Goal: Task Accomplishment & Management: Complete application form

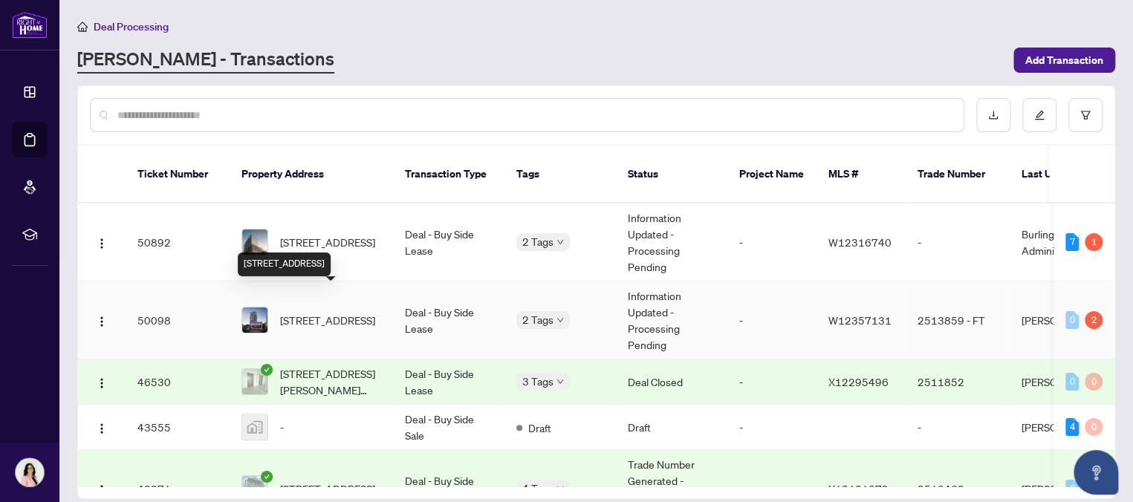
click at [337, 312] on span "[STREET_ADDRESS]" at bounding box center [327, 320] width 95 height 16
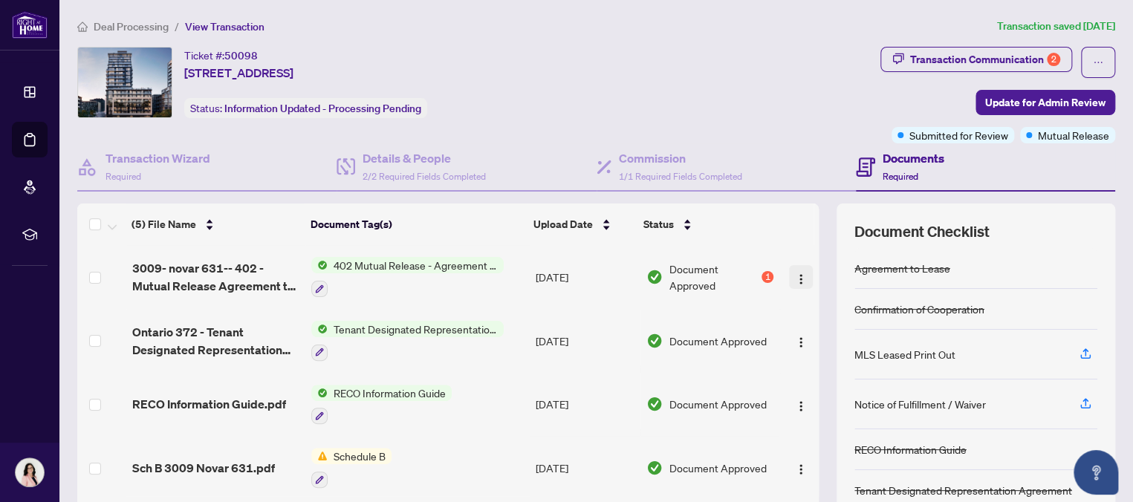
click at [795, 274] on img "button" at bounding box center [801, 280] width 12 height 12
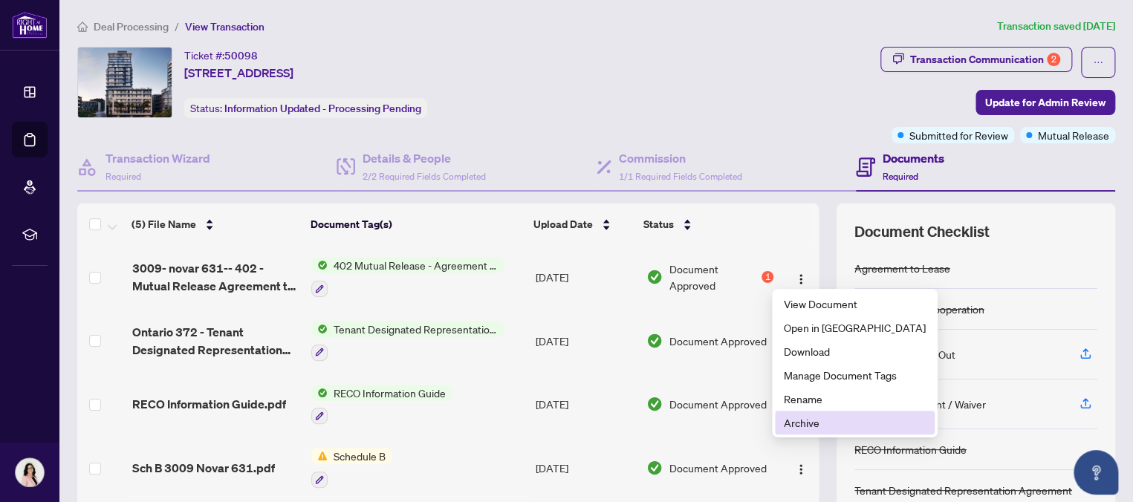
click at [803, 424] on span "Archive" at bounding box center [855, 423] width 142 height 16
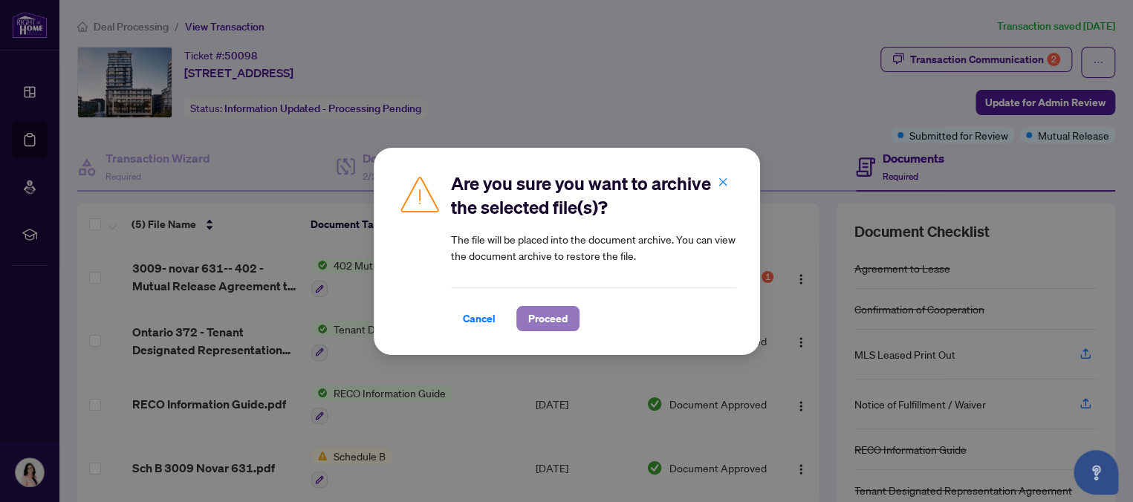
click at [547, 316] on span "Proceed" at bounding box center [547, 319] width 39 height 24
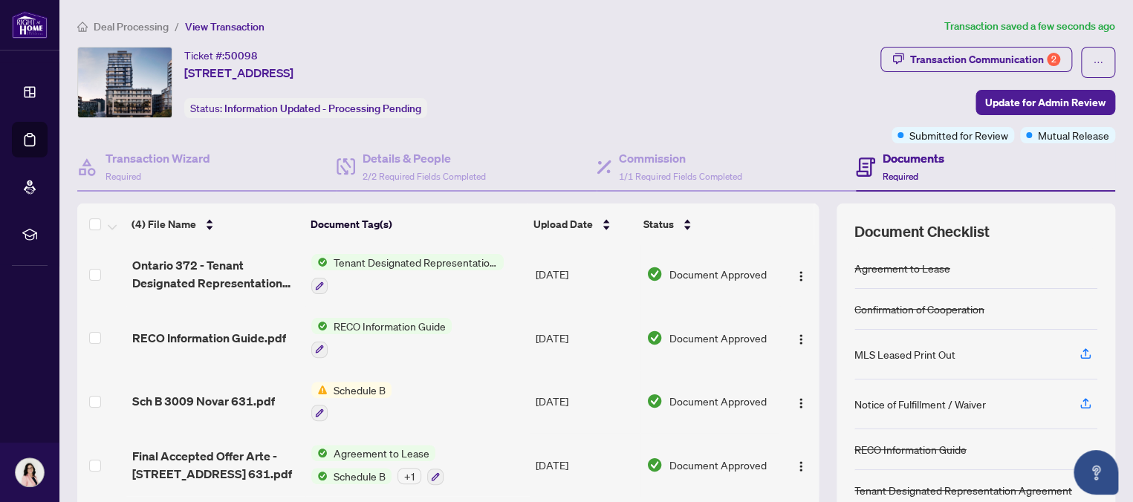
scroll to position [117, 0]
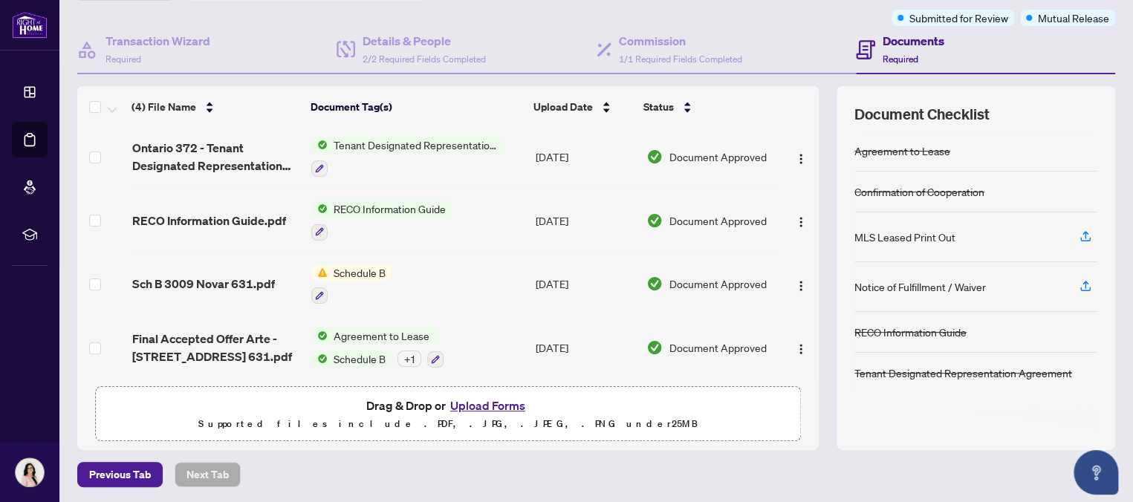
click at [491, 403] on button "Upload Forms" at bounding box center [488, 405] width 84 height 19
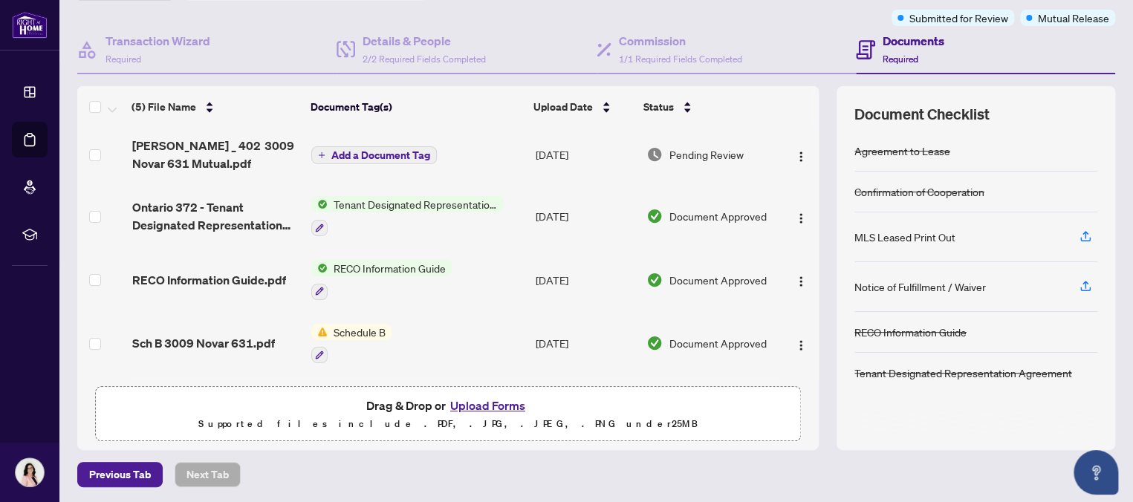
click at [383, 150] on span "Add a Document Tag" at bounding box center [380, 155] width 99 height 10
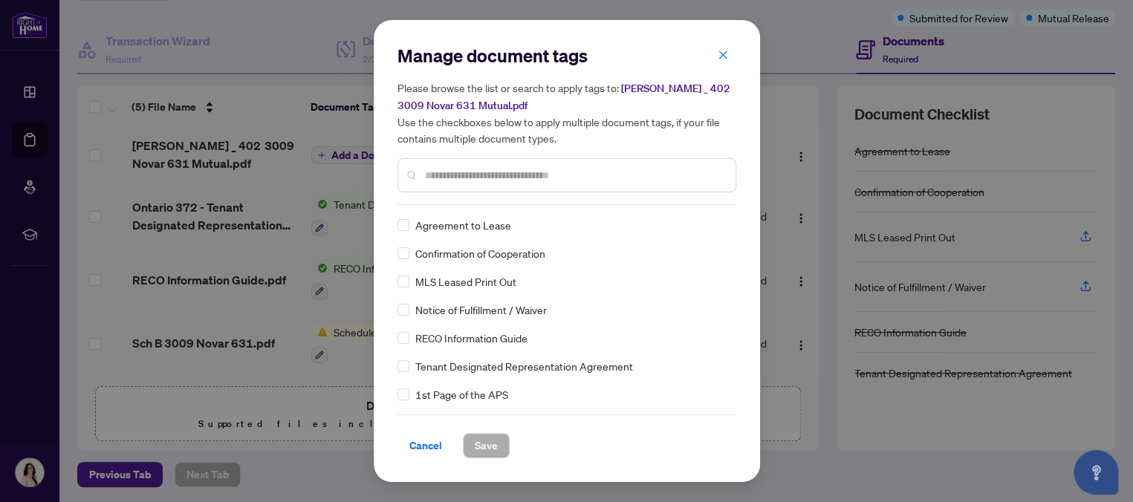
click at [480, 175] on input "text" at bounding box center [574, 175] width 299 height 16
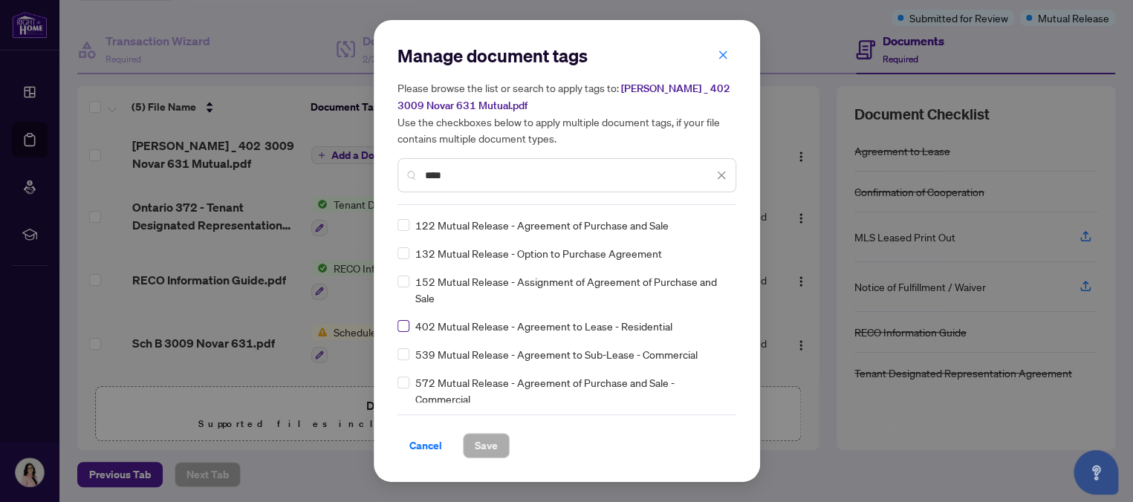
type input "****"
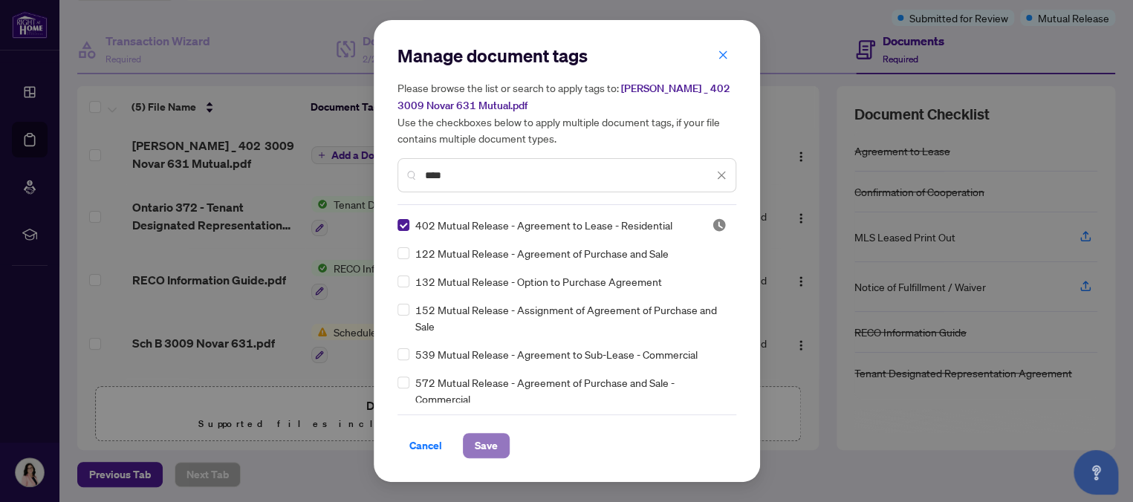
click at [485, 446] on span "Save" at bounding box center [486, 446] width 23 height 24
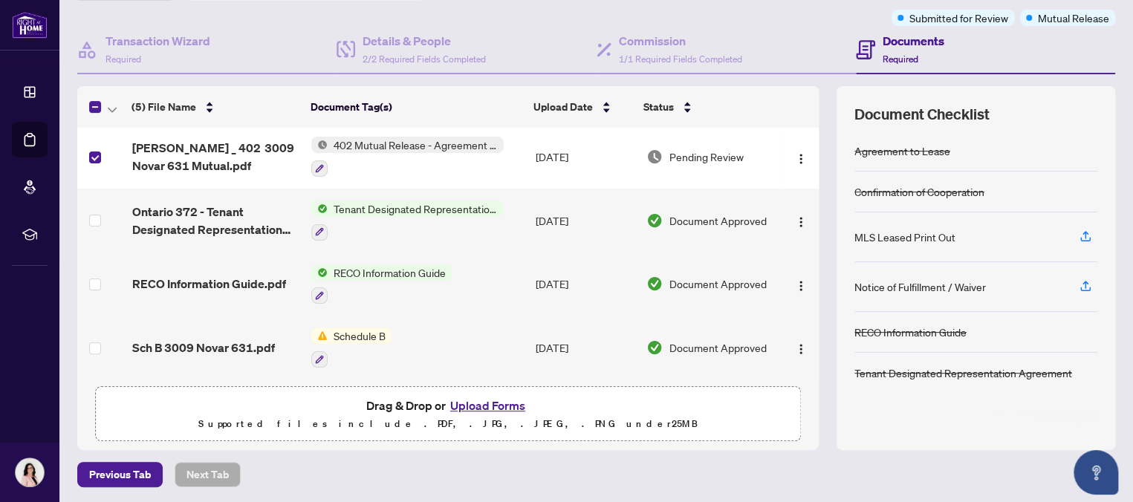
scroll to position [0, 0]
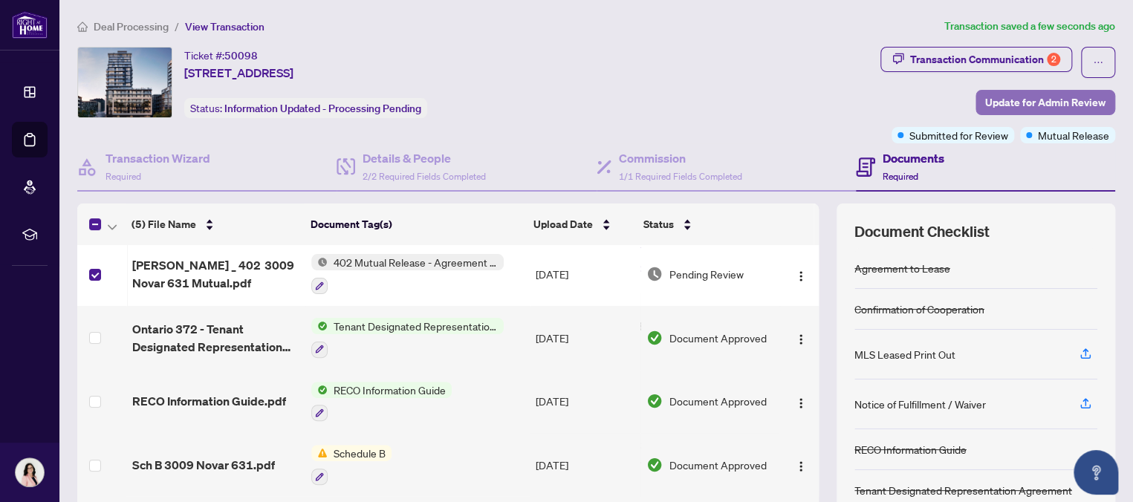
click at [1023, 99] on span "Update for Admin Review" at bounding box center [1046, 103] width 120 height 24
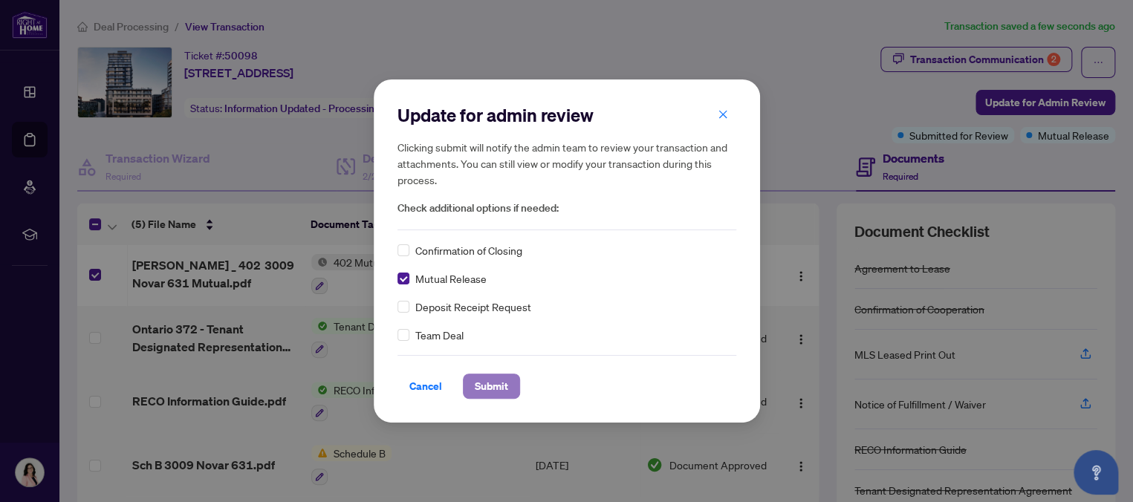
click at [485, 384] on span "Submit" at bounding box center [491, 387] width 33 height 24
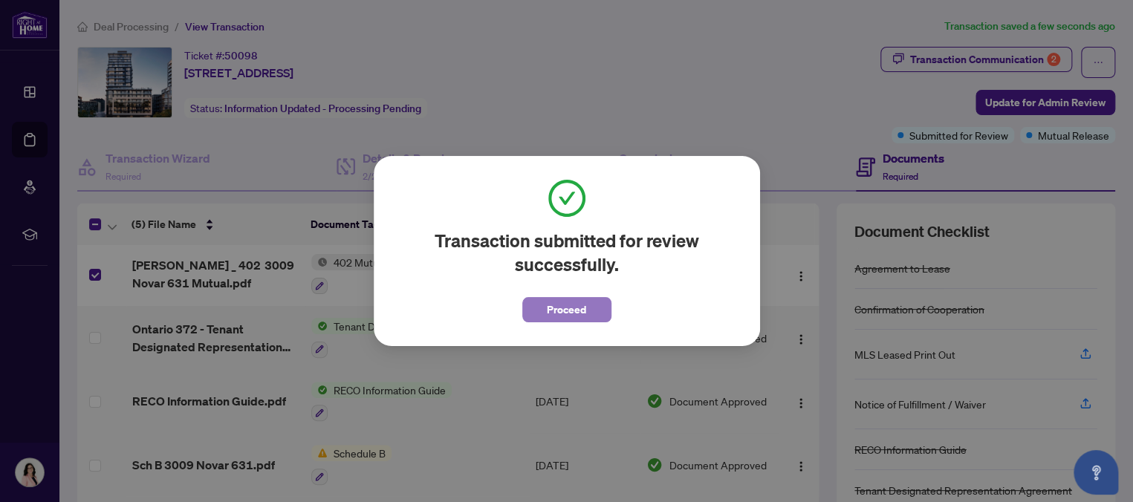
click at [570, 307] on span "Proceed" at bounding box center [566, 310] width 39 height 24
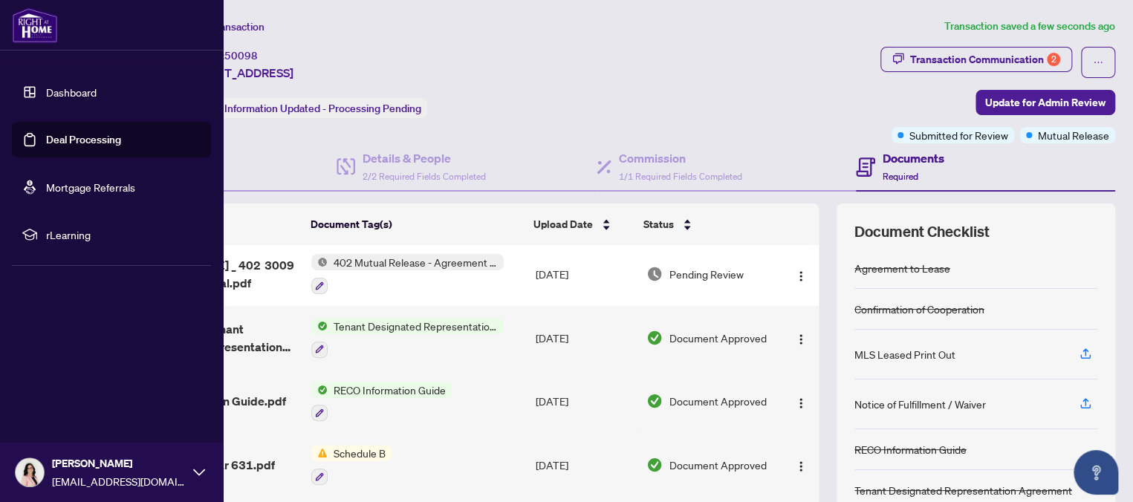
click at [56, 138] on link "Deal Processing" at bounding box center [83, 139] width 75 height 13
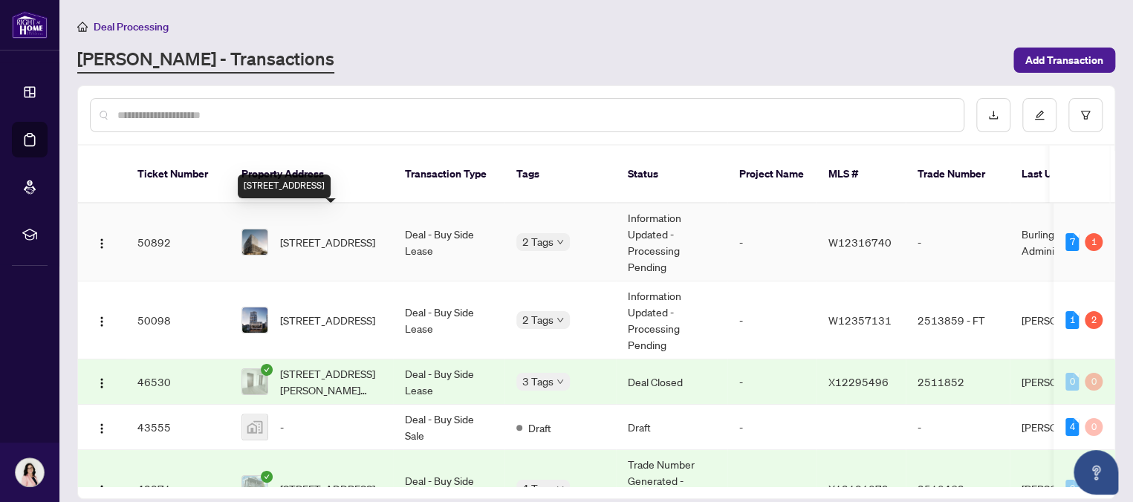
click at [354, 234] on span "[STREET_ADDRESS]" at bounding box center [327, 242] width 95 height 16
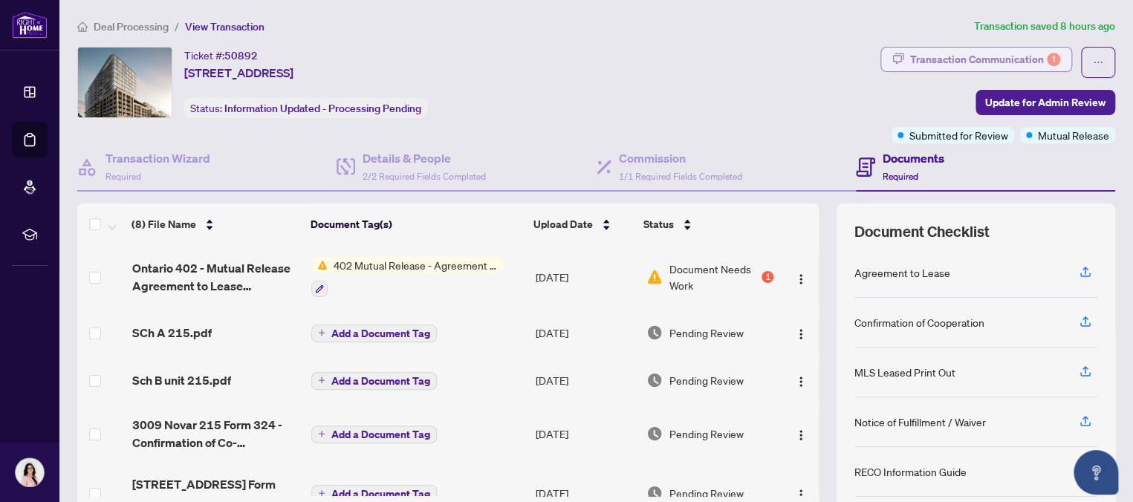
click at [951, 56] on div "Transaction Communication 1" at bounding box center [985, 60] width 150 height 24
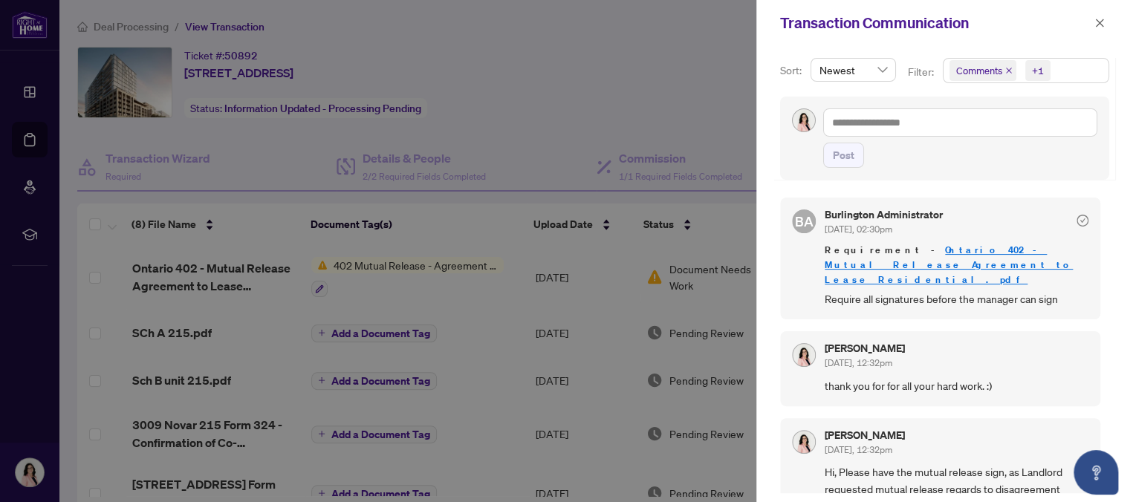
click at [676, 48] on div at bounding box center [566, 251] width 1133 height 502
click at [1103, 21] on icon "close" at bounding box center [1100, 23] width 10 height 10
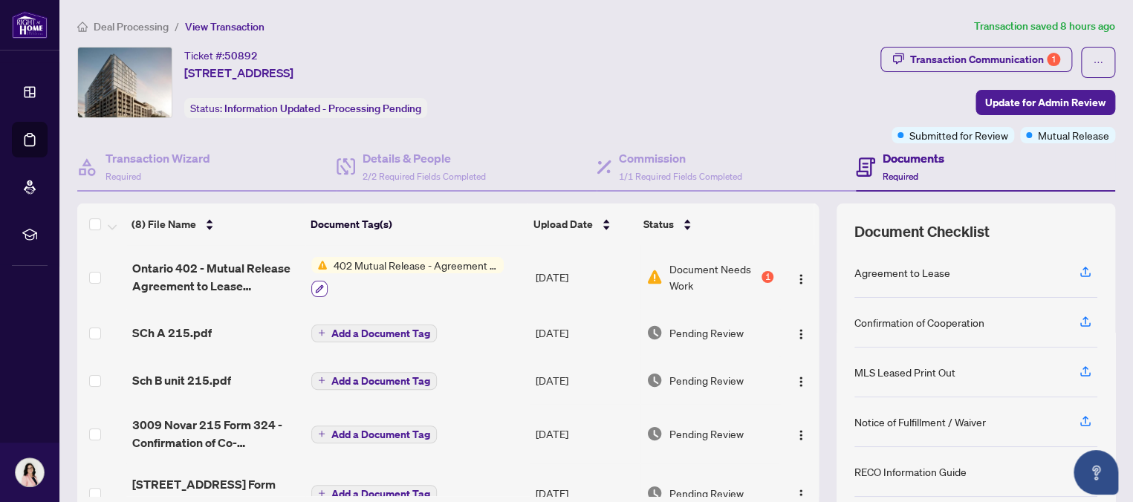
click at [315, 288] on icon "button" at bounding box center [319, 289] width 9 height 9
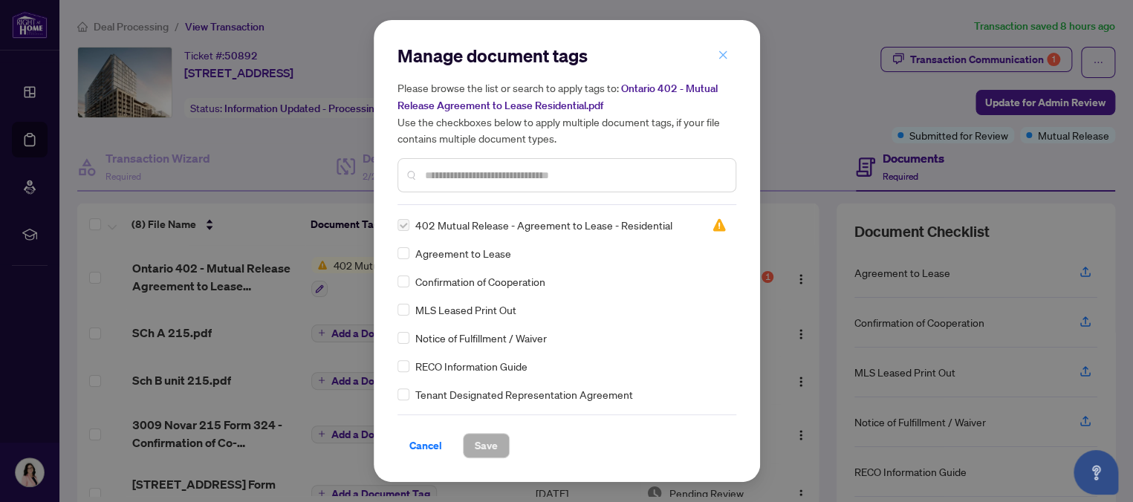
click at [728, 54] on button "button" at bounding box center [723, 54] width 30 height 25
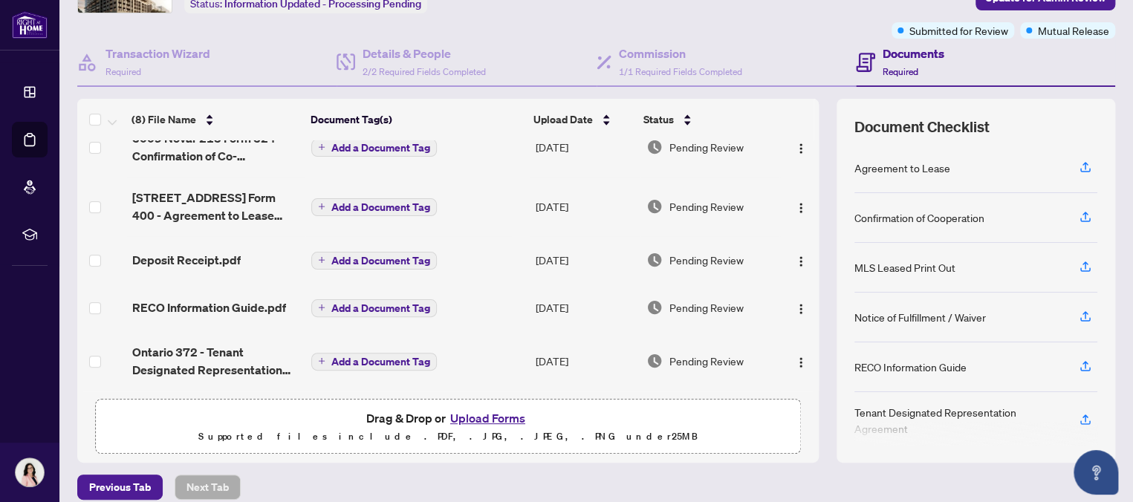
scroll to position [117, 0]
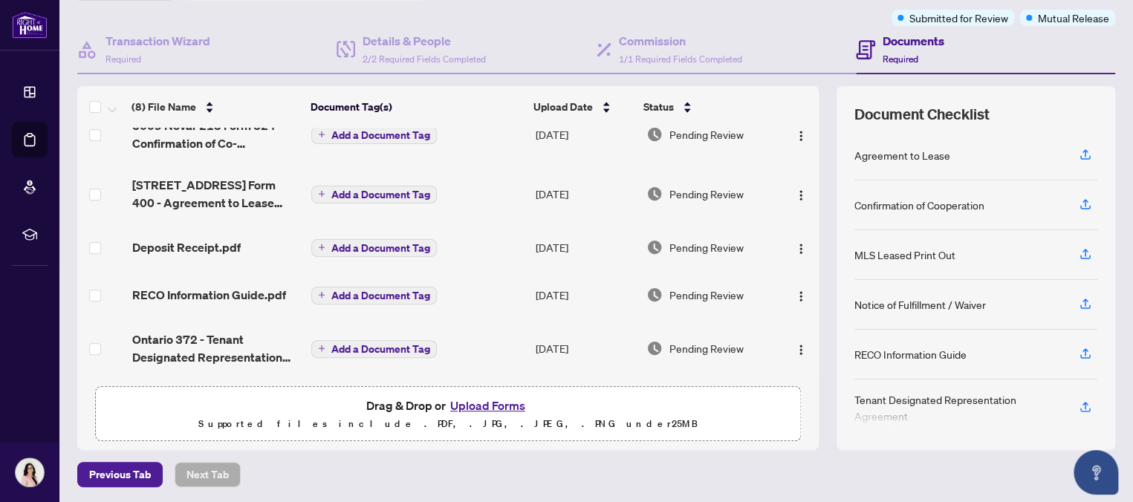
click at [476, 398] on button "Upload Forms" at bounding box center [488, 405] width 84 height 19
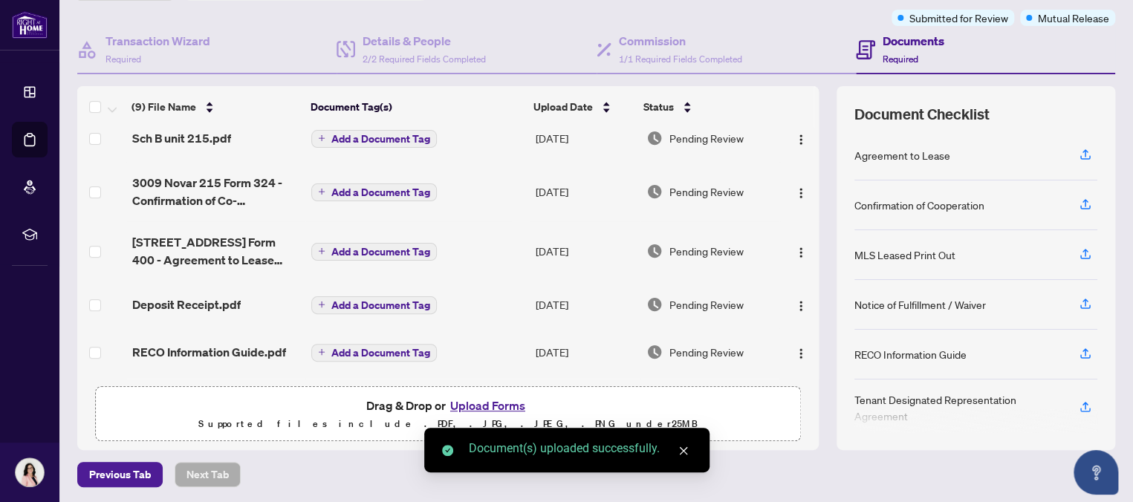
scroll to position [0, 0]
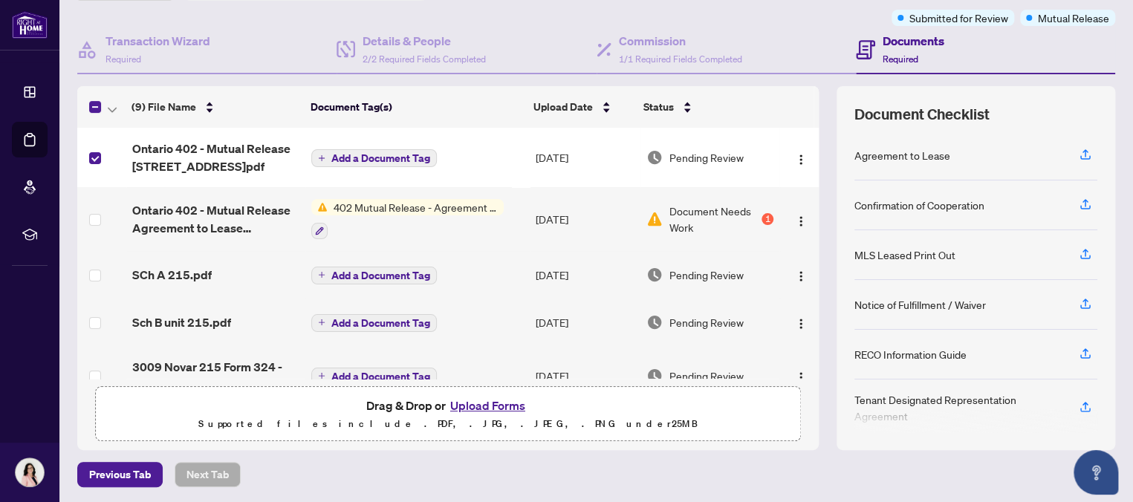
click at [366, 153] on span "Add a Document Tag" at bounding box center [380, 158] width 99 height 10
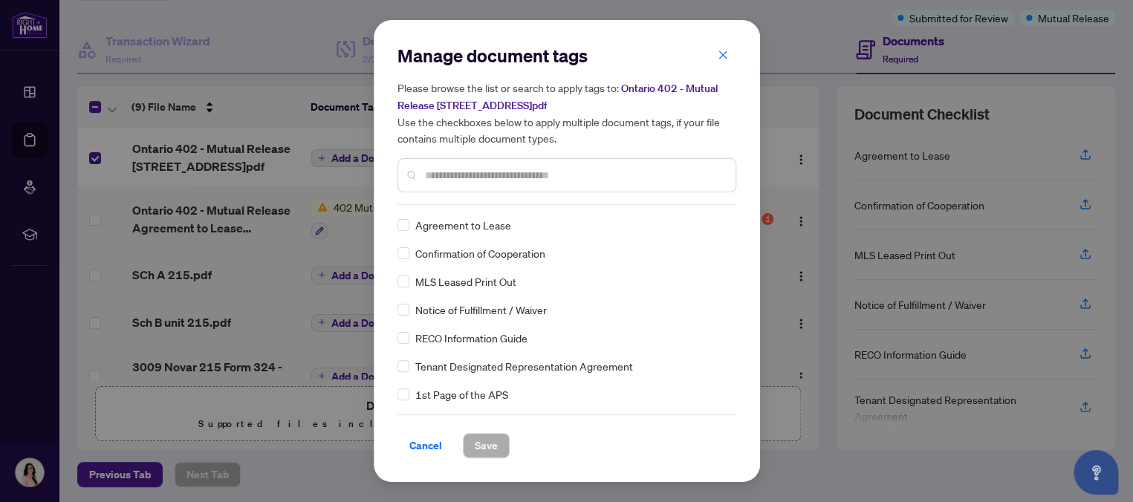
click at [502, 176] on input "text" at bounding box center [574, 175] width 299 height 16
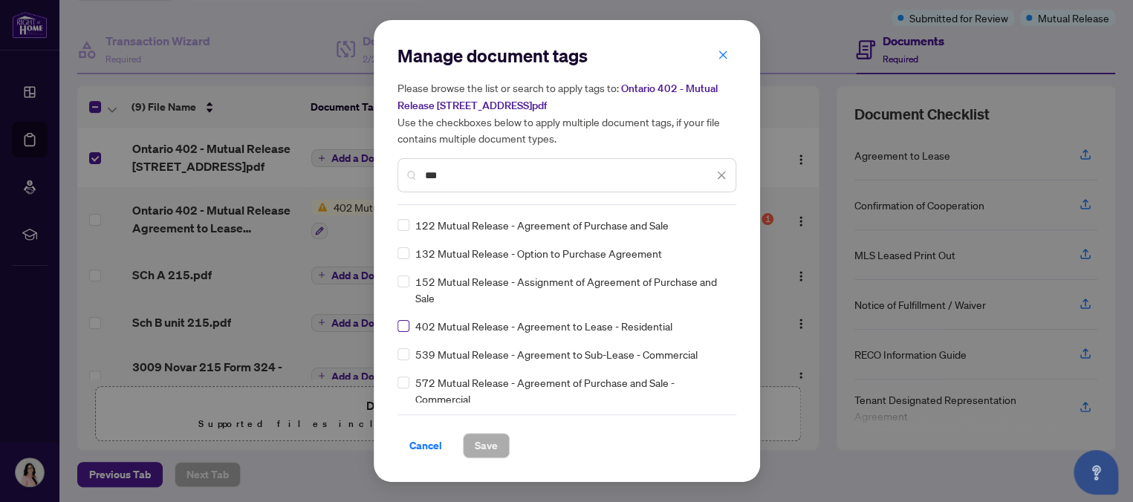
type input "***"
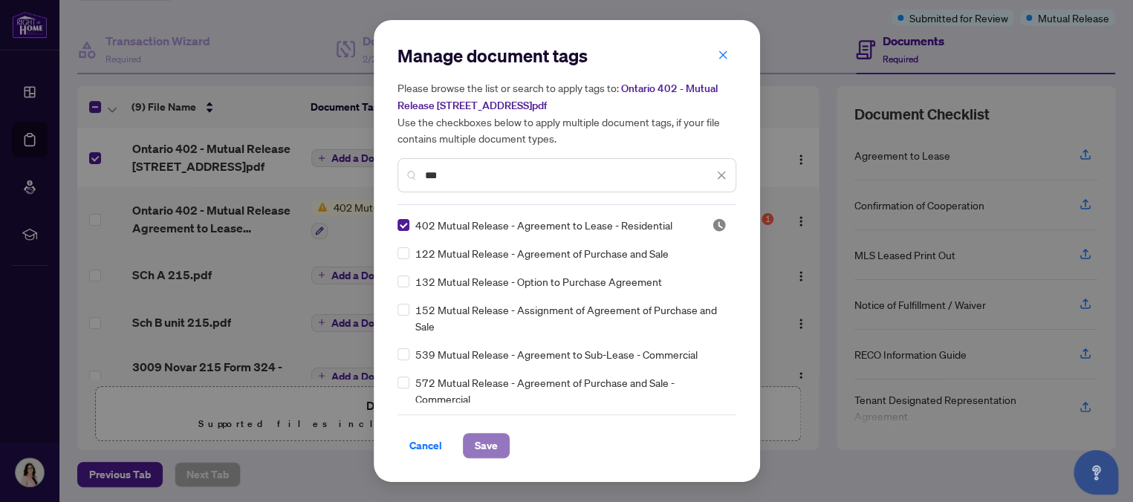
click at [493, 444] on span "Save" at bounding box center [486, 446] width 23 height 24
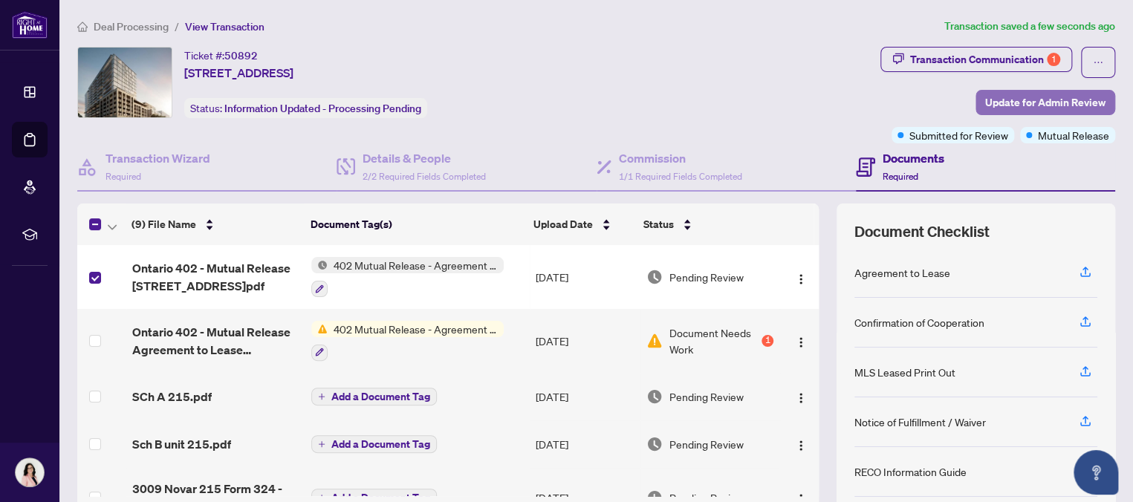
click at [1021, 97] on span "Update for Admin Review" at bounding box center [1046, 103] width 120 height 24
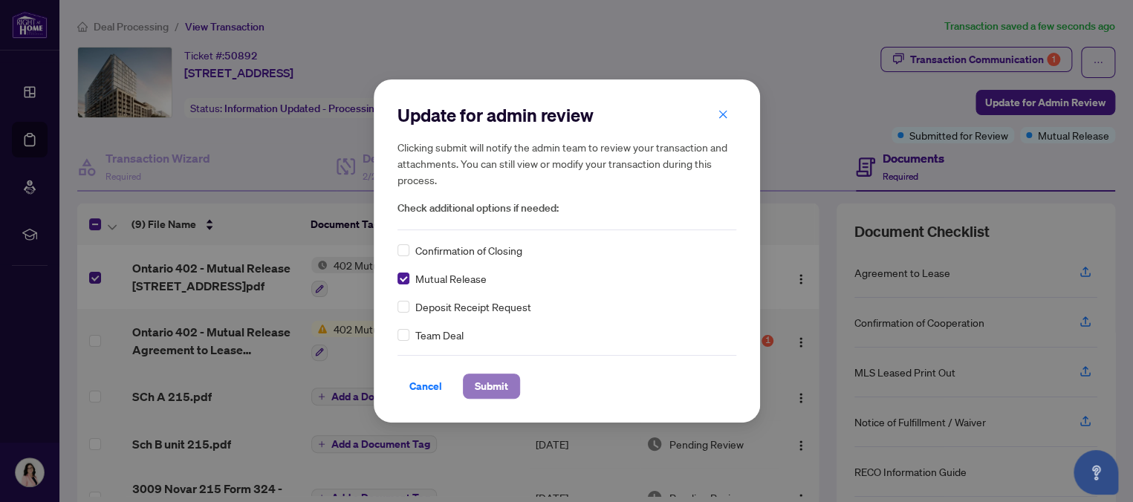
click at [485, 387] on span "Submit" at bounding box center [491, 387] width 33 height 24
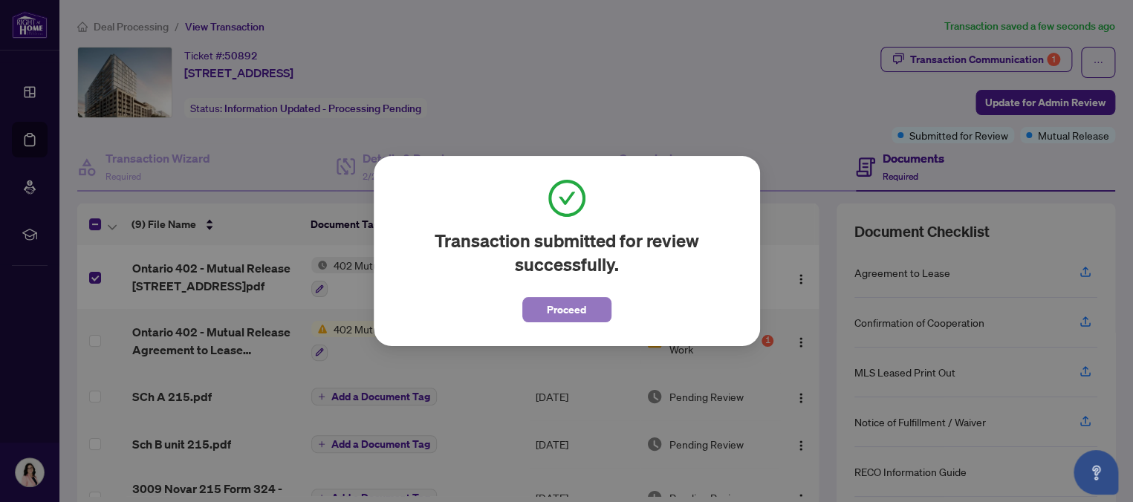
click at [560, 313] on span "Proceed" at bounding box center [566, 310] width 39 height 24
